Goal: Browse casually: Explore the website without a specific task or goal

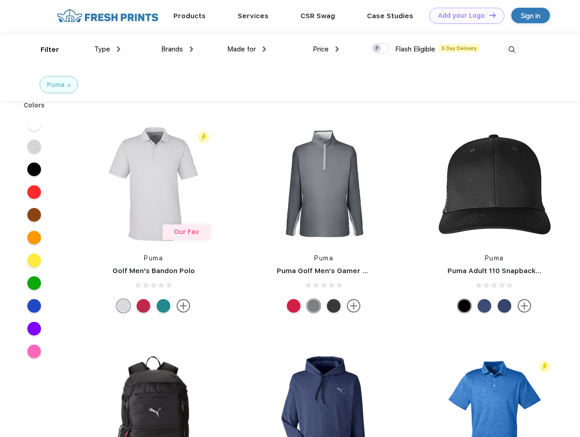
click at [464, 15] on link "Add your Logo Design Tool" at bounding box center [466, 16] width 75 height 16
click at [0, 0] on div "Design Tool" at bounding box center [0, 0] width 0 height 0
click at [489, 15] on link "Add your Logo Design Tool" at bounding box center [466, 16] width 75 height 16
click at [44, 50] on div "Filter" at bounding box center [50, 50] width 19 height 10
click at [107, 49] on span "Type" at bounding box center [102, 49] width 16 height 8
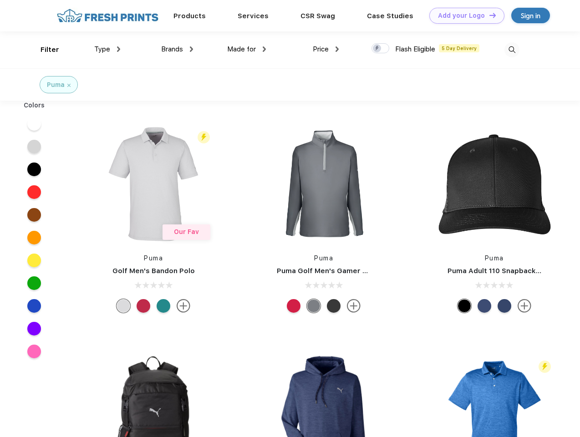
click at [177, 49] on span "Brands" at bounding box center [172, 49] width 22 height 8
click at [247, 49] on span "Made for" at bounding box center [241, 49] width 29 height 8
click at [326, 49] on span "Price" at bounding box center [321, 49] width 16 height 8
click at [381, 49] on div at bounding box center [381, 48] width 18 height 10
click at [378, 49] on input "checkbox" at bounding box center [375, 46] width 6 height 6
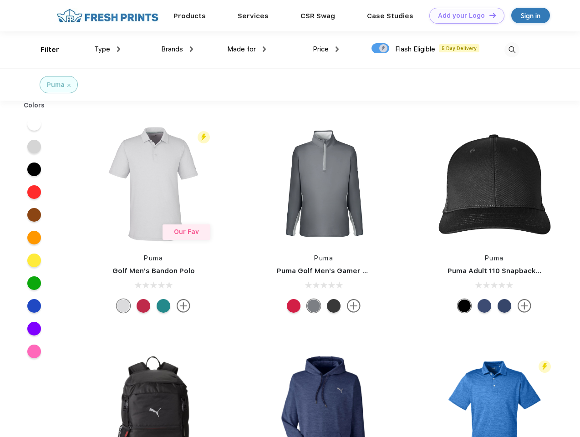
click at [512, 50] on img at bounding box center [512, 49] width 15 height 15
